Goal: Task Accomplishment & Management: Complete application form

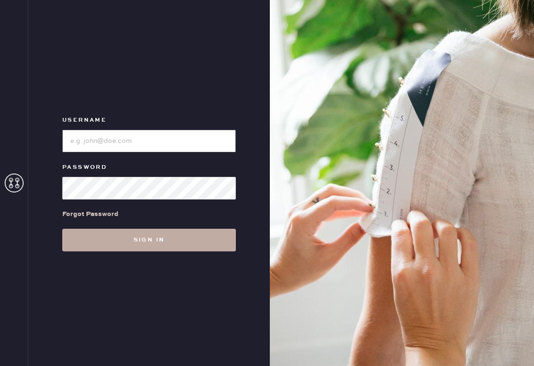
type input "reformationsouthcongress"
click at [138, 246] on button "Sign in" at bounding box center [148, 240] width 173 height 23
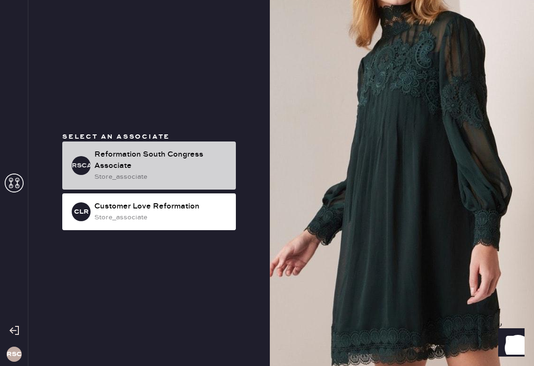
click at [132, 160] on div "Reformation South Congress Associate" at bounding box center [161, 160] width 134 height 23
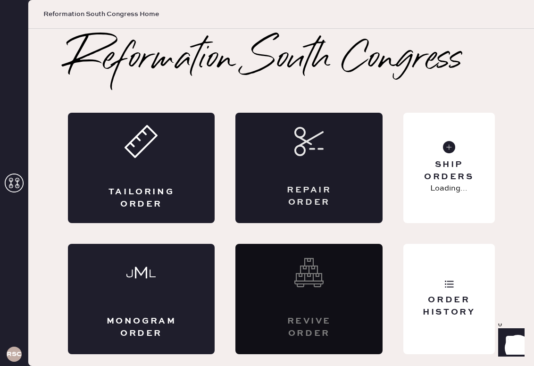
click at [310, 181] on div "Repair Order" at bounding box center [308, 168] width 147 height 110
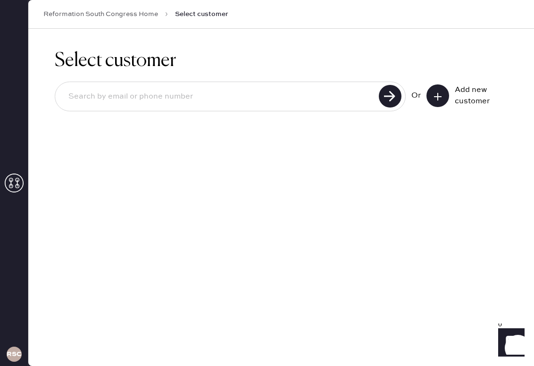
click at [437, 102] on button at bounding box center [437, 95] width 23 height 23
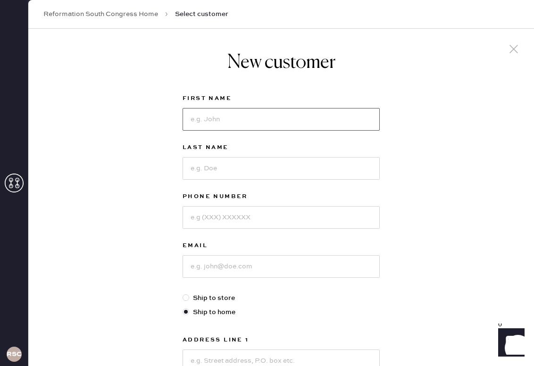
click at [235, 122] on input at bounding box center [280, 119] width 197 height 23
type input "Bryn"
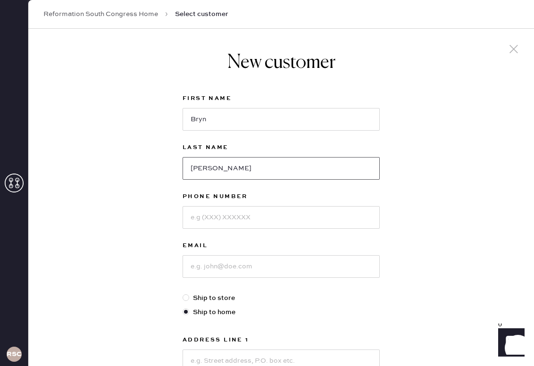
type input "[PERSON_NAME]"
type input "9727408682"
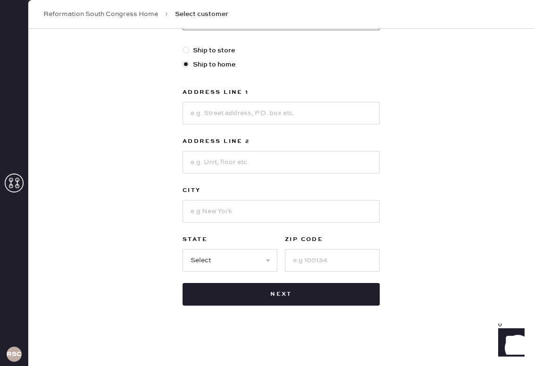
scroll to position [247, 0]
type input "[EMAIL_ADDRESS][DOMAIN_NAME]"
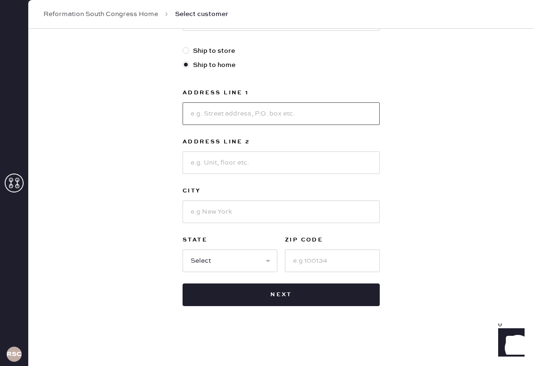
click at [240, 115] on input at bounding box center [280, 113] width 197 height 23
type input "b"
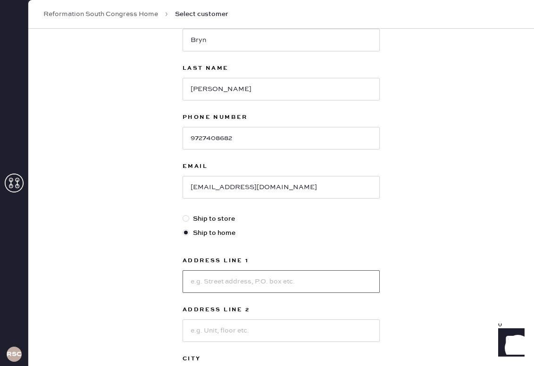
scroll to position [206, 0]
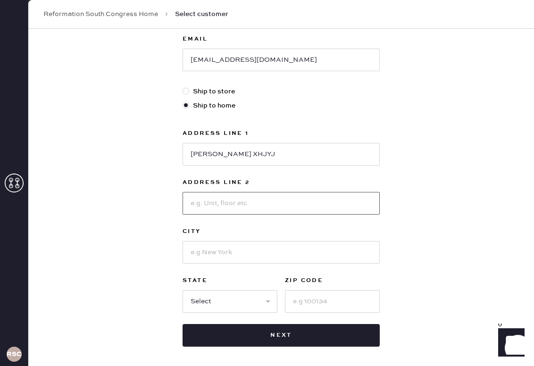
click at [250, 202] on input at bounding box center [280, 203] width 197 height 23
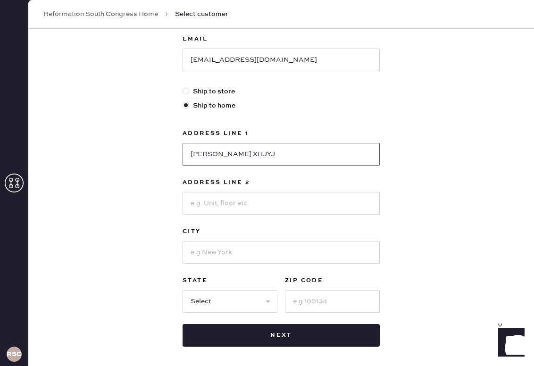
click at [268, 153] on input "[PERSON_NAME] XHJYJ" at bounding box center [280, 154] width 197 height 23
type input "[PERSON_NAME] XHJYJ [STREET_ADDRESS]"
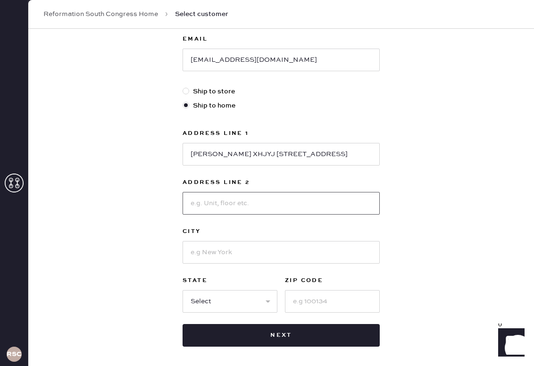
click at [238, 198] on input at bounding box center [280, 203] width 197 height 23
type input "STE 106"
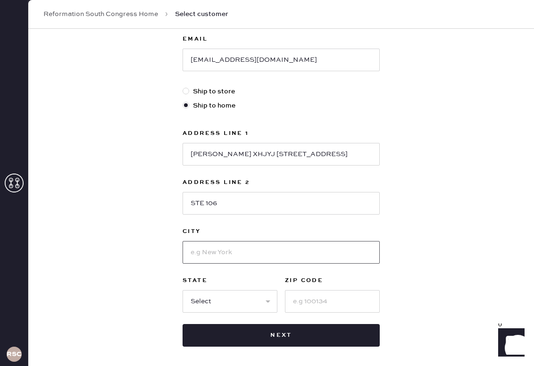
click at [227, 249] on input at bounding box center [280, 252] width 197 height 23
type input "AUSTIN"
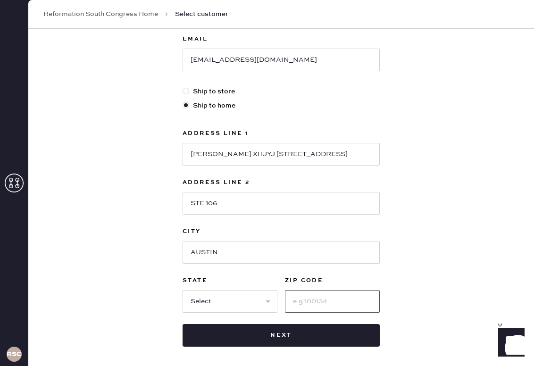
click at [362, 295] on input at bounding box center [332, 301] width 95 height 23
type input "78758"
click at [191, 300] on select "Select AK AL AR AZ CA CO CT [GEOGRAPHIC_DATA] DE FL [GEOGRAPHIC_DATA] HI [GEOGR…" at bounding box center [229, 301] width 95 height 23
select select "[GEOGRAPHIC_DATA]"
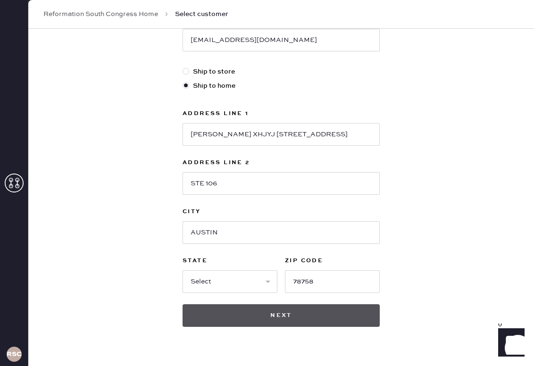
click at [320, 309] on button "Next" at bounding box center [280, 315] width 197 height 23
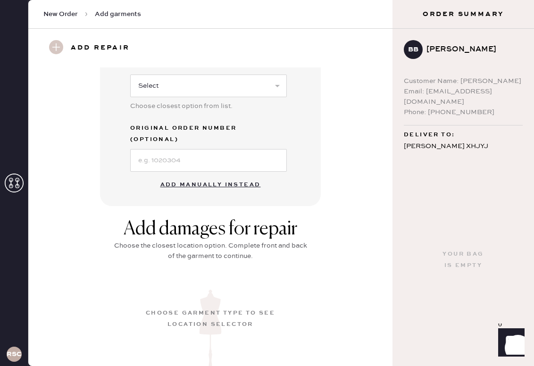
click at [220, 175] on button "Add manually instead" at bounding box center [211, 184] width 112 height 19
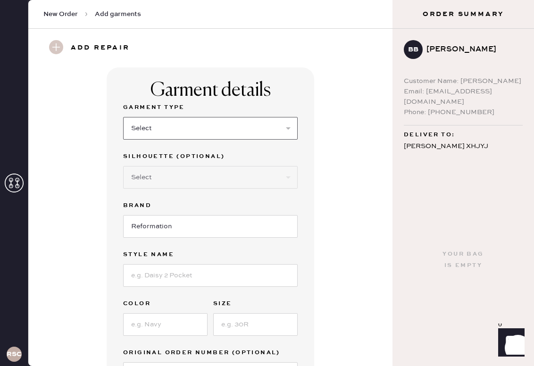
click at [180, 131] on select "Select Basic Skirt Jeans Leggings Pants Shorts Basic Sleeved Dress Basic Sleeve…" at bounding box center [210, 128] width 174 height 23
select select "6"
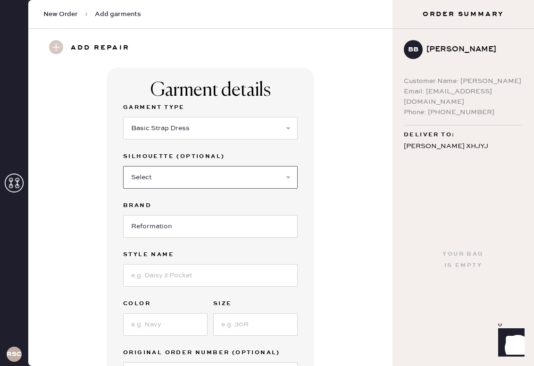
click at [182, 178] on select "Select Maxi Dress Midi Dress Mini Dress Other" at bounding box center [210, 177] width 174 height 23
select select "other"
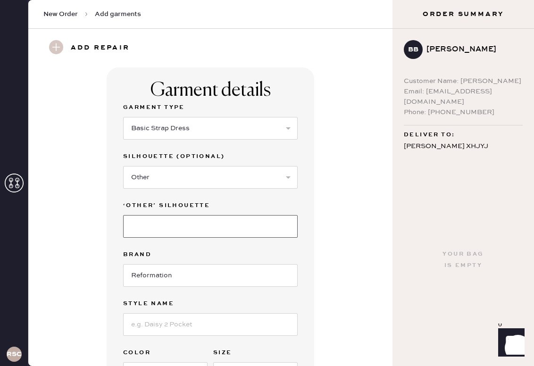
click at [167, 227] on input at bounding box center [210, 226] width 174 height 23
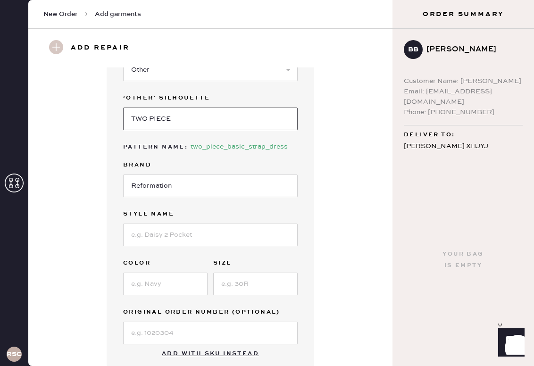
scroll to position [111, 0]
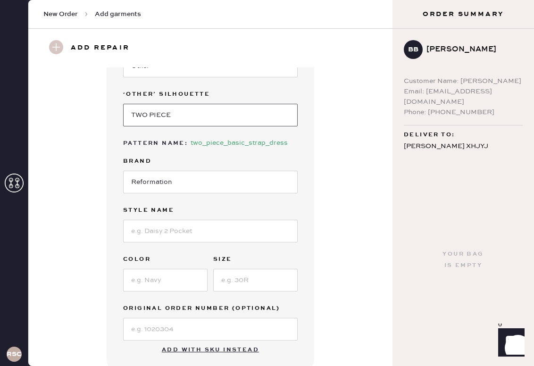
type input "TWO PIECE"
click at [167, 231] on input at bounding box center [210, 231] width 174 height 23
type input "[GEOGRAPHIC_DATA]"
click at [170, 279] on input at bounding box center [165, 280] width 84 height 23
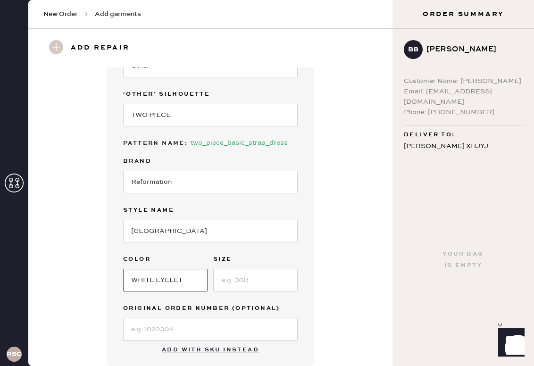
type input "WHITE EYELET"
click at [232, 287] on input at bounding box center [255, 280] width 84 height 23
type input "2"
click at [190, 318] on input at bounding box center [210, 329] width 174 height 23
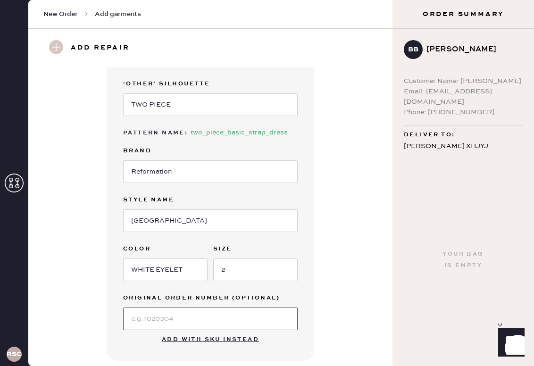
scroll to position [436, 0]
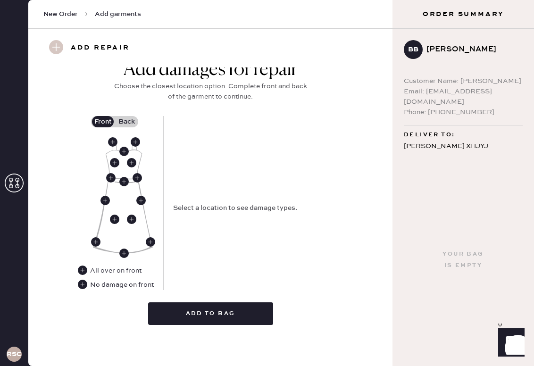
click at [308, 163] on div "Select a location to see damage types." at bounding box center [258, 203] width 170 height 174
click at [129, 120] on label "Back" at bounding box center [127, 121] width 24 height 11
click at [126, 122] on input "Back" at bounding box center [126, 122] width 0 height 0
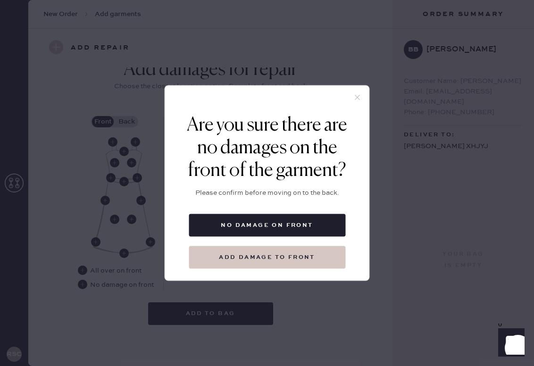
click at [291, 261] on button "Add damage to front" at bounding box center [267, 257] width 156 height 23
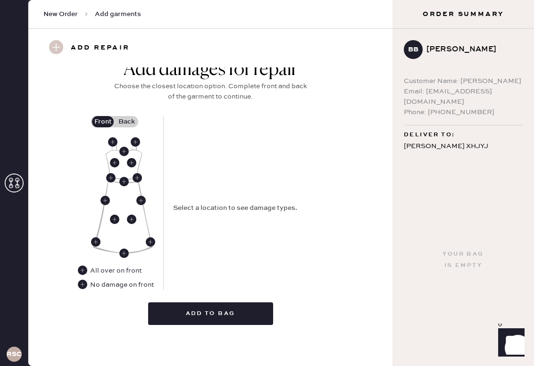
click at [123, 119] on label "Back" at bounding box center [127, 121] width 24 height 11
click at [126, 122] on input "Back" at bounding box center [126, 122] width 0 height 0
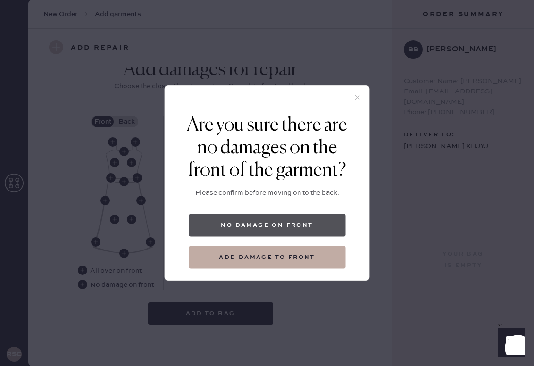
click at [263, 219] on button "No damage on front" at bounding box center [267, 225] width 156 height 23
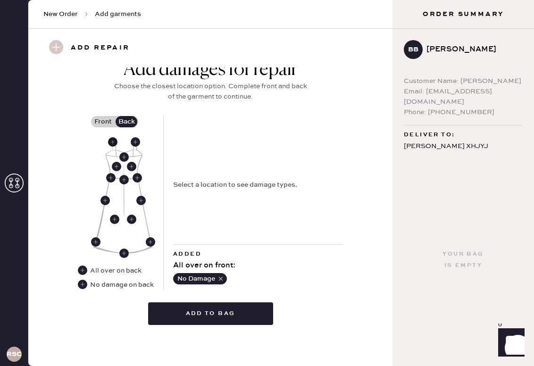
click at [113, 142] on use at bounding box center [112, 141] width 9 height 9
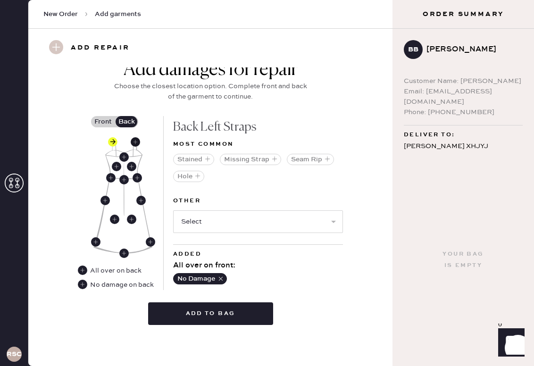
click at [137, 142] on use at bounding box center [135, 141] width 9 height 9
click at [194, 218] on select "Select Broken / Ripped Hem Broken Beads Broken Belt Loop Broken Button Broken C…" at bounding box center [258, 221] width 170 height 23
select select "2044"
select select
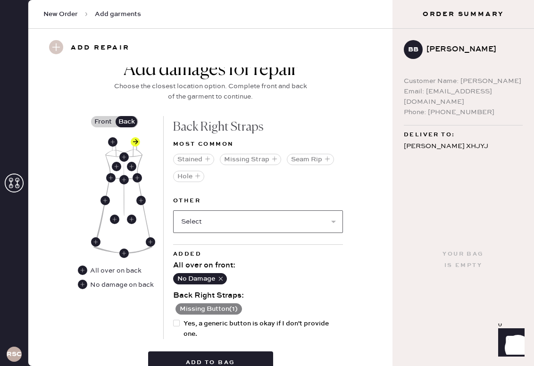
scroll to position [479, 0]
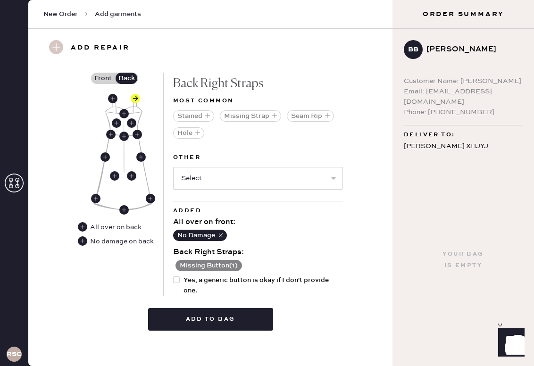
click at [178, 279] on div at bounding box center [176, 279] width 7 height 7
click at [173, 275] on input "Yes, a generic button is okay if I don't provide one." at bounding box center [173, 275] width 0 height 0
checkbox input "true"
click at [110, 94] on icon at bounding box center [112, 98] width 9 height 9
click at [211, 190] on div "Other Select Broken / Ripped Hem Broken Beads Broken Belt Loop Broken Button Br…" at bounding box center [258, 176] width 170 height 49
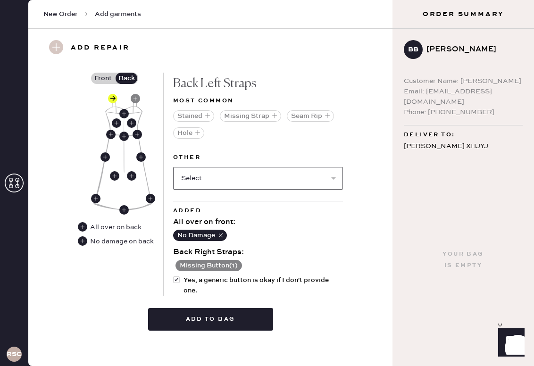
click at [208, 179] on select "Select Broken / Ripped Hem Broken Beads Broken Belt Loop Broken Button Broken C…" at bounding box center [258, 178] width 170 height 23
select select "2044"
select select
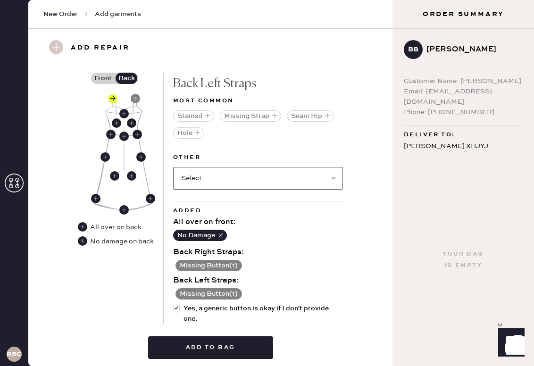
scroll to position [513, 0]
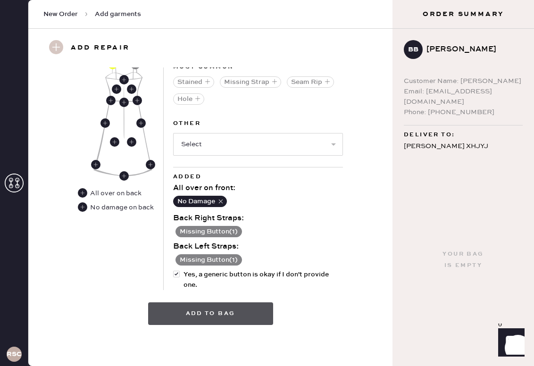
click at [234, 313] on button "Add to bag" at bounding box center [210, 313] width 125 height 23
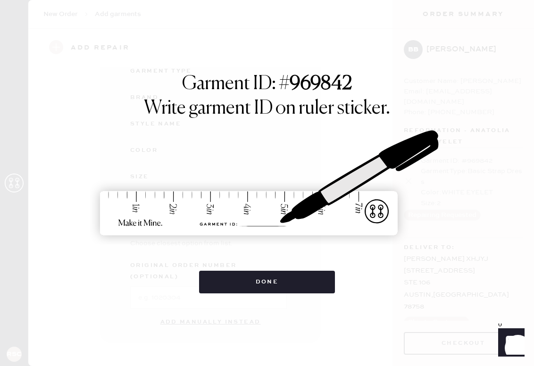
scroll to position [98, 0]
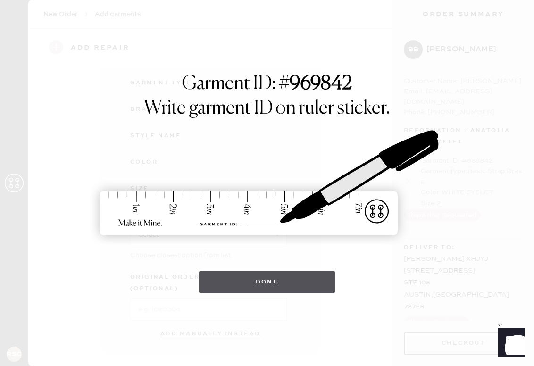
click at [255, 278] on button "Done" at bounding box center [267, 282] width 136 height 23
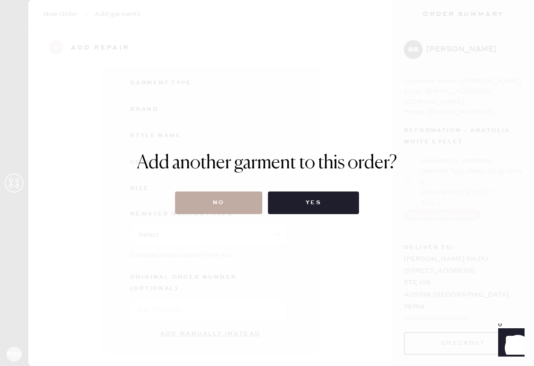
click at [222, 206] on button "No" at bounding box center [218, 202] width 87 height 23
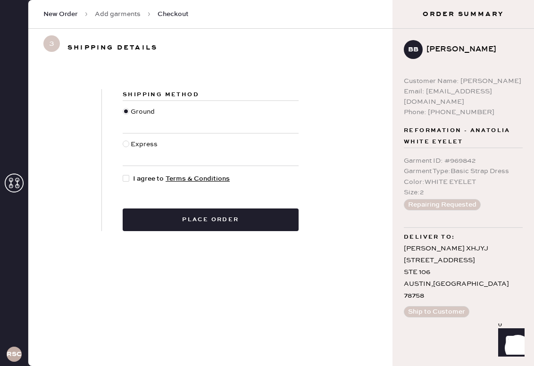
click at [129, 178] on div at bounding box center [126, 178] width 7 height 7
click at [123, 174] on input "I agree to Terms & Conditions" at bounding box center [123, 173] width 0 height 0
checkbox input "true"
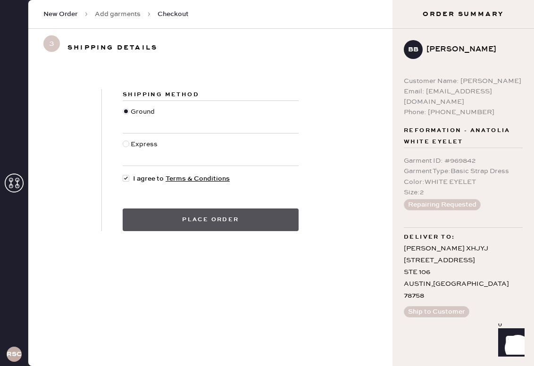
click at [208, 213] on button "Place order" at bounding box center [211, 219] width 176 height 23
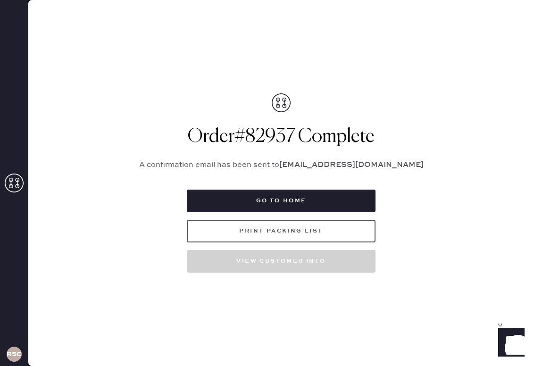
click at [308, 232] on button "Print Packing List" at bounding box center [281, 231] width 189 height 23
